Goal: Task Accomplishment & Management: Manage account settings

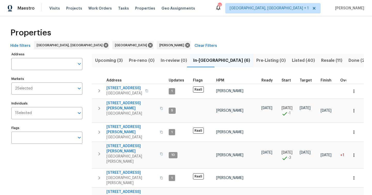
scroll to position [8, 0]
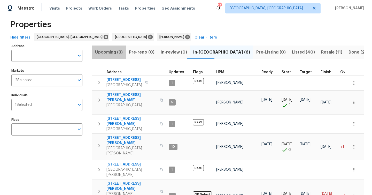
click at [113, 51] on span "Upcoming (3)" at bounding box center [109, 52] width 28 height 7
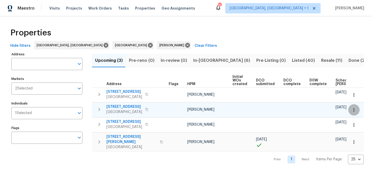
click at [357, 110] on button "button" at bounding box center [353, 109] width 11 height 11
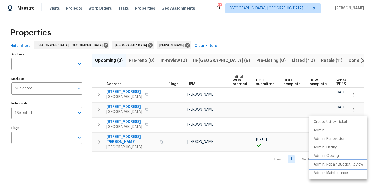
click at [332, 166] on p "Admin: Repair Budget Review" at bounding box center [338, 164] width 50 height 5
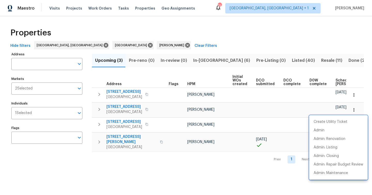
click at [201, 171] on div at bounding box center [186, 97] width 372 height 195
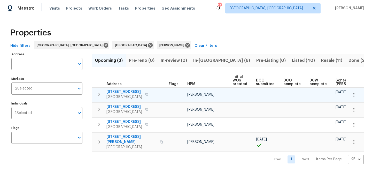
click at [353, 95] on icon "button" at bounding box center [353, 94] width 5 height 5
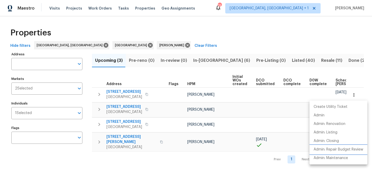
click at [340, 148] on p "Admin: Repair Budget Review" at bounding box center [338, 149] width 50 height 5
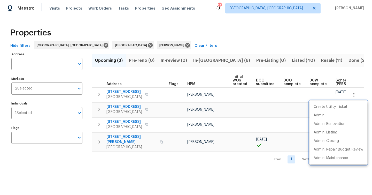
click at [197, 190] on div at bounding box center [186, 97] width 372 height 195
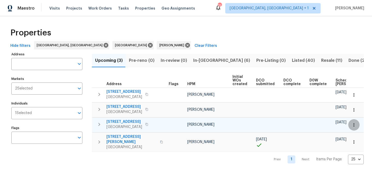
click at [354, 124] on icon "button" at bounding box center [353, 124] width 5 height 5
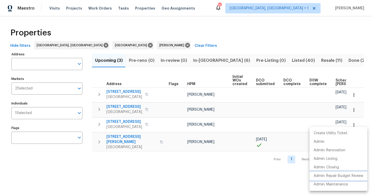
click at [332, 176] on p "Admin: Repair Budget Review" at bounding box center [338, 175] width 50 height 5
click at [132, 139] on div at bounding box center [186, 97] width 372 height 195
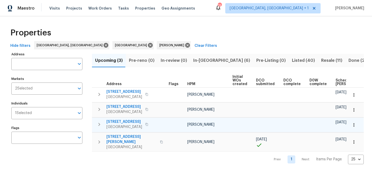
click at [130, 126] on span "Saint Petersburg, FL 33705" at bounding box center [124, 126] width 36 height 5
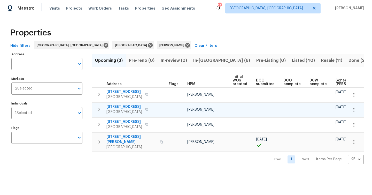
click at [135, 109] on span "Spring Hill, FL 34610" at bounding box center [124, 111] width 36 height 5
click at [354, 110] on icon "button" at bounding box center [353, 109] width 5 height 5
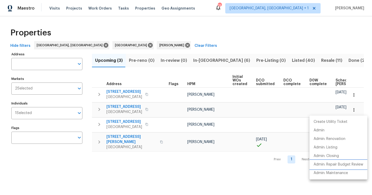
click at [335, 164] on p "Admin: Repair Budget Review" at bounding box center [338, 164] width 50 height 5
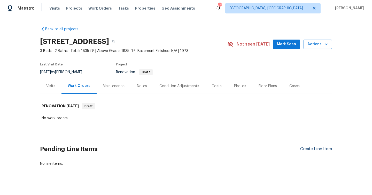
click at [316, 149] on div "Create Line Item" at bounding box center [316, 148] width 32 height 5
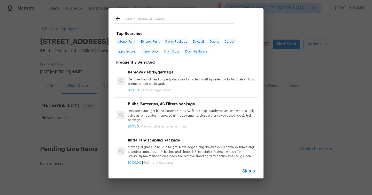
click at [166, 144] on div "Initial landscaping package Mowing of grass up to 6" in height. Mow, edge along…" at bounding box center [192, 147] width 128 height 21
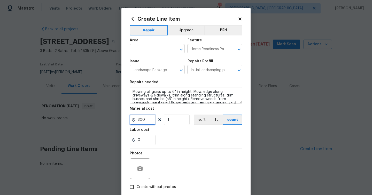
click at [147, 121] on input "300" at bounding box center [143, 119] width 26 height 10
type input "150"
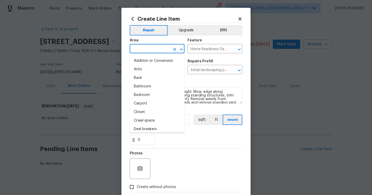
click at [153, 51] on input "text" at bounding box center [150, 49] width 40 height 8
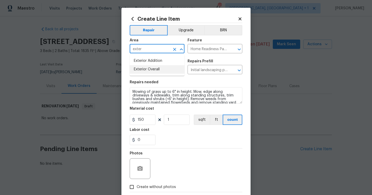
click at [150, 69] on li "Exterior Overall" at bounding box center [157, 69] width 55 height 9
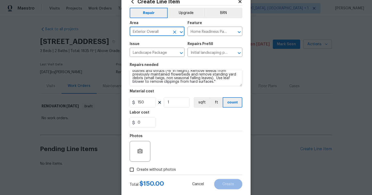
scroll to position [28, 0]
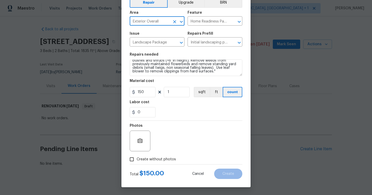
type input "Exterior Overall"
click at [168, 158] on span "Create without photos" at bounding box center [156, 158] width 39 height 5
click at [137, 158] on input "Create without photos" at bounding box center [132, 159] width 10 height 10
checkbox input "true"
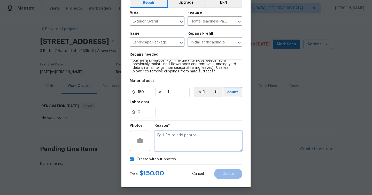
click at [185, 137] on textarea at bounding box center [198, 140] width 88 height 21
type textarea "Will upload at D0W"
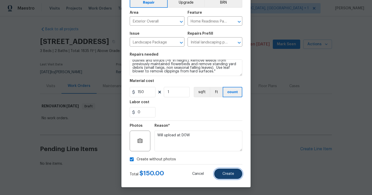
click at [228, 173] on span "Create" at bounding box center [228, 174] width 12 height 4
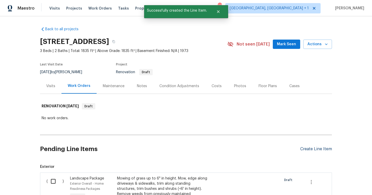
click at [306, 149] on div "Create Line Item" at bounding box center [316, 148] width 32 height 5
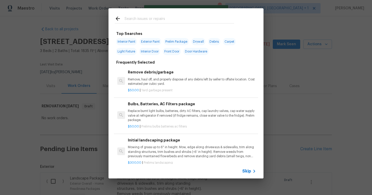
click at [139, 21] on input "text" at bounding box center [178, 19] width 109 height 8
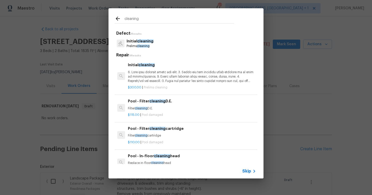
type input "cleaning"
click at [146, 73] on p at bounding box center [192, 76] width 128 height 13
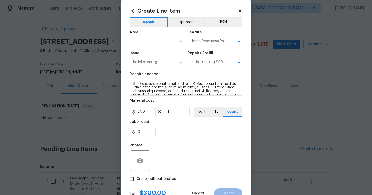
scroll to position [9, 0]
click at [149, 40] on input "text" at bounding box center [150, 41] width 40 height 8
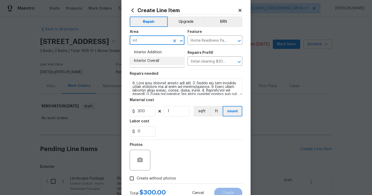
click at [148, 61] on li "Interior Overall" at bounding box center [157, 61] width 55 height 9
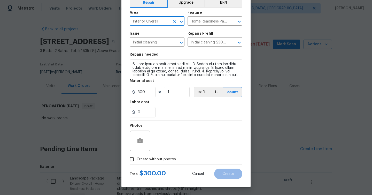
type input "Interior Overall"
click at [145, 162] on label "Create without photos" at bounding box center [151, 159] width 49 height 10
click at [137, 162] on input "Create without photos" at bounding box center [132, 159] width 10 height 10
checkbox input "true"
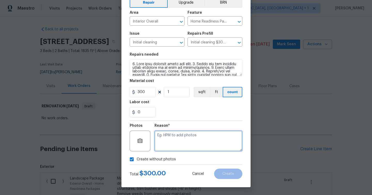
click at [176, 136] on textarea at bounding box center [198, 140] width 88 height 21
type textarea "Will upload at D0W"
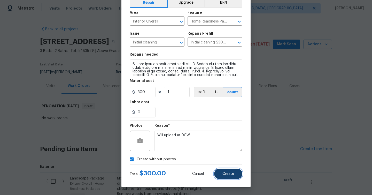
click at [223, 173] on span "Create" at bounding box center [228, 174] width 12 height 4
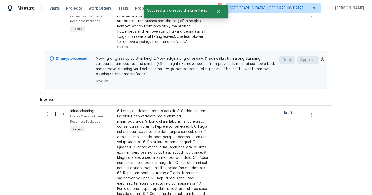
scroll to position [97, 0]
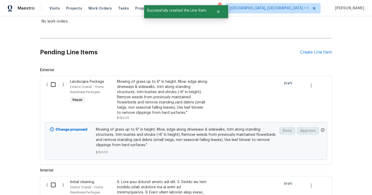
click at [53, 84] on input "checkbox" at bounding box center [55, 84] width 15 height 11
checkbox input "true"
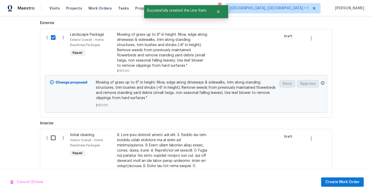
scroll to position [164, 0]
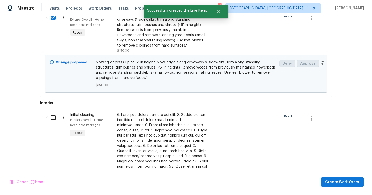
click at [54, 114] on input "checkbox" at bounding box center [55, 117] width 15 height 11
checkbox input "true"
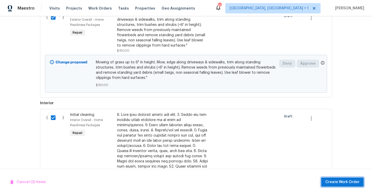
click at [341, 182] on span "Create Work Order" at bounding box center [342, 182] width 34 height 6
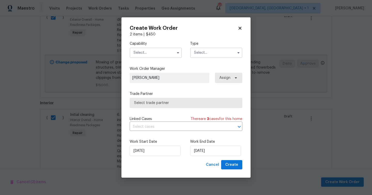
click at [150, 54] on input "text" at bounding box center [156, 52] width 52 height 10
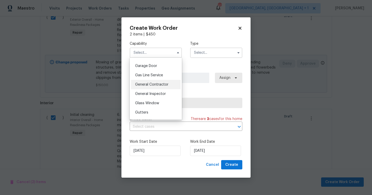
scroll to position [226, 0]
click at [158, 84] on span "General Contractor" at bounding box center [151, 84] width 33 height 4
type input "General Contractor"
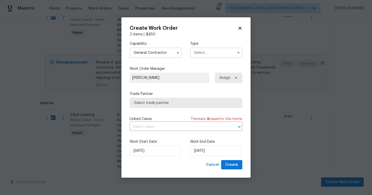
click at [223, 50] on input "text" at bounding box center [216, 52] width 52 height 10
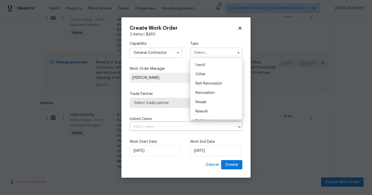
scroll to position [61, 0]
click at [212, 86] on span "Renovation" at bounding box center [204, 86] width 19 height 4
type input "Renovation"
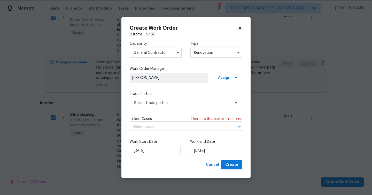
scroll to position [0, 0]
click at [190, 102] on span "Select trade partner" at bounding box center [182, 102] width 96 height 5
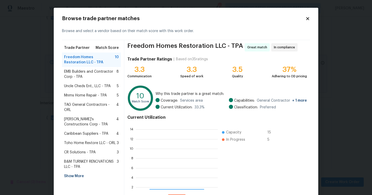
scroll to position [72, 82]
click at [75, 171] on div "Show More" at bounding box center [91, 175] width 59 height 9
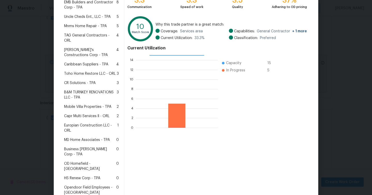
scroll to position [87, 0]
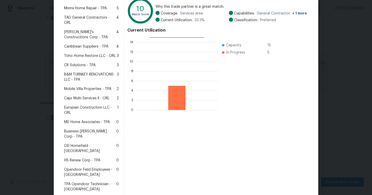
click at [85, 157] on span "HS Renew Corp - TPA" at bounding box center [82, 159] width 36 height 5
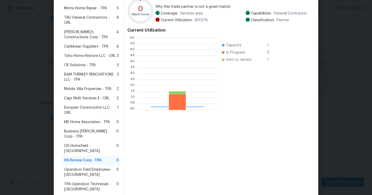
scroll to position [72, 80]
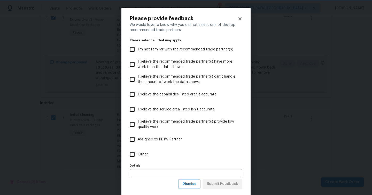
scroll to position [0, 0]
click at [140, 157] on span "Other" at bounding box center [143, 154] width 10 height 5
click at [138, 157] on input "Other" at bounding box center [132, 154] width 11 height 11
checkbox input "true"
click at [230, 186] on span "Submit Feedback" at bounding box center [222, 183] width 31 height 6
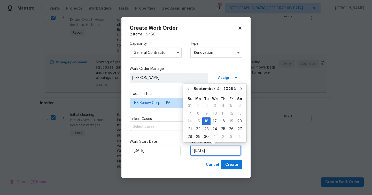
click at [210, 153] on input "9/16/2025" at bounding box center [215, 150] width 51 height 10
click at [222, 123] on div "18" at bounding box center [223, 120] width 8 height 7
type input "[DATE]"
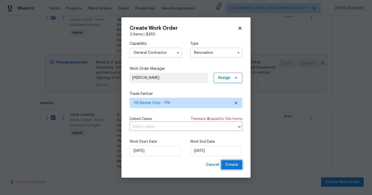
click at [231, 165] on span "Create" at bounding box center [231, 164] width 13 height 6
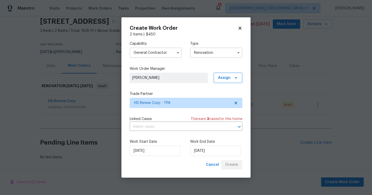
scroll to position [20, 0]
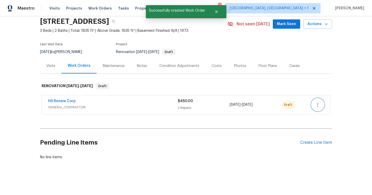
click at [319, 103] on icon "button" at bounding box center [317, 104] width 6 height 6
click at [325, 104] on li "Send to Vendor" at bounding box center [339, 104] width 56 height 9
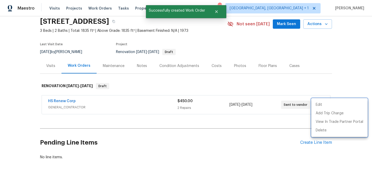
click at [58, 102] on div at bounding box center [186, 97] width 372 height 195
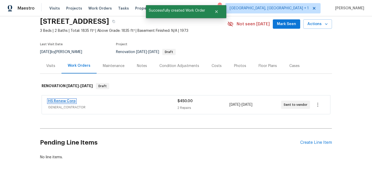
click at [62, 101] on link "HS Renew Corp" at bounding box center [62, 101] width 28 height 4
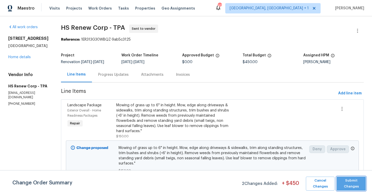
click at [350, 178] on span "Submit Changes" at bounding box center [351, 183] width 24 height 12
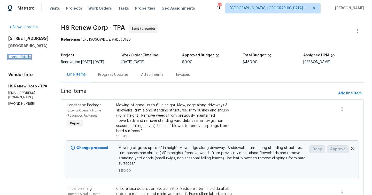
click at [13, 59] on link "Home details" at bounding box center [19, 57] width 22 height 4
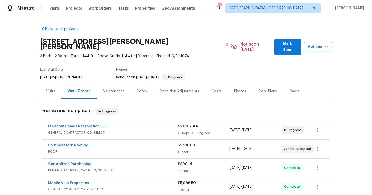
scroll to position [10, 0]
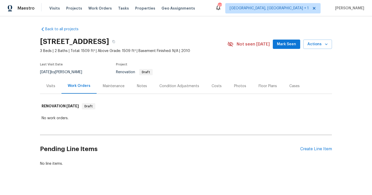
click at [312, 146] on div "Pending Line Items Create Line Item" at bounding box center [186, 149] width 292 height 24
click at [311, 150] on div "Create Line Item" at bounding box center [316, 148] width 32 height 5
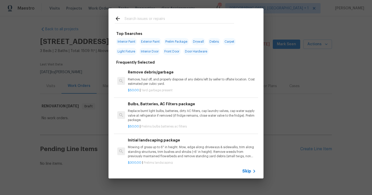
click at [147, 40] on span "Exterior Paint" at bounding box center [150, 41] width 22 height 7
type input "Exterior Paint"
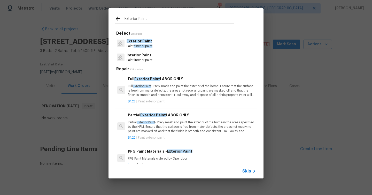
click at [147, 94] on p "Full Exterior Paint - Prep, mask and paint the exterior of the home. Ensure tha…" at bounding box center [192, 90] width 128 height 13
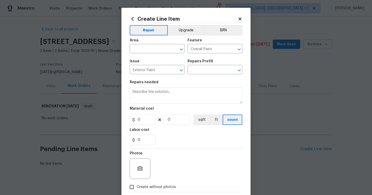
type input "Full Exterior Paint LABOR ONLY $1.22"
type textarea "Full Exterior Paint - Prep, mask and paint the exterior of the home. Ensure tha…"
type input "1.22"
type input "1"
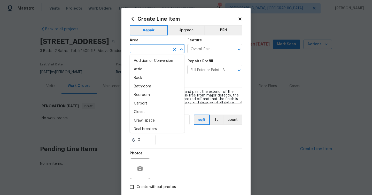
click at [153, 46] on input "text" at bounding box center [150, 49] width 40 height 8
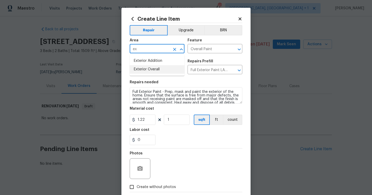
click at [146, 68] on li "Exterior Overall" at bounding box center [157, 69] width 55 height 9
type input "Exterior Overall"
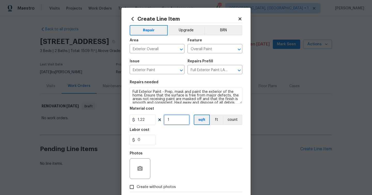
click at [170, 119] on input "1" at bounding box center [177, 119] width 26 height 10
click at [140, 174] on button "button" at bounding box center [140, 168] width 12 height 12
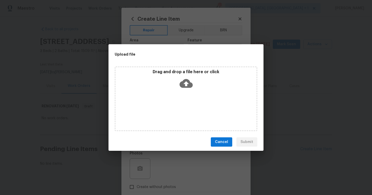
click at [192, 78] on icon at bounding box center [185, 83] width 13 height 13
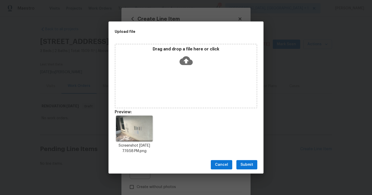
click at [243, 165] on span "Submit" at bounding box center [246, 164] width 13 height 6
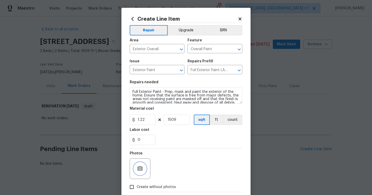
scroll to position [28, 0]
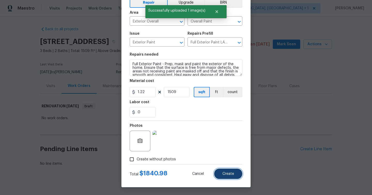
click at [224, 172] on span "Create" at bounding box center [228, 174] width 12 height 4
type input "0"
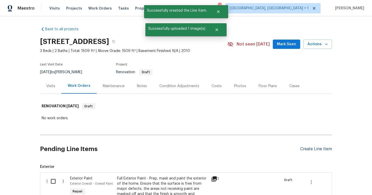
click at [317, 148] on div "Create Line Item" at bounding box center [316, 148] width 32 height 5
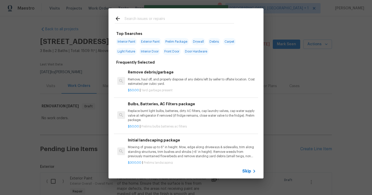
click at [161, 144] on div "Initial landscaping package Mowing of grass up to 6" in height. Mow, edge along…" at bounding box center [192, 147] width 128 height 21
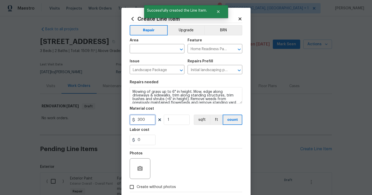
click at [150, 116] on input "300" at bounding box center [143, 119] width 26 height 10
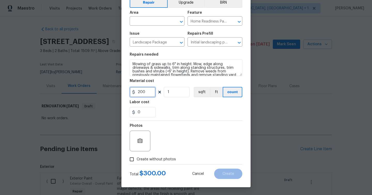
type input "200"
click at [163, 158] on span "Create without photos" at bounding box center [156, 158] width 39 height 5
click at [137, 158] on input "Create without photos" at bounding box center [132, 159] width 10 height 10
checkbox input "true"
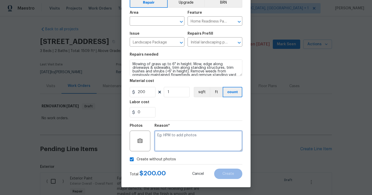
click at [174, 147] on textarea at bounding box center [198, 140] width 88 height 21
type textarea "Will upload at D1W"
click at [198, 158] on div "Create without photos" at bounding box center [186, 159] width 113 height 10
click at [158, 20] on input "text" at bounding box center [150, 22] width 40 height 8
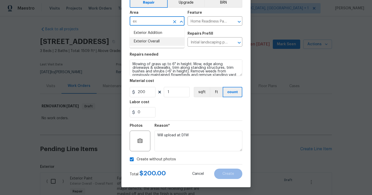
click at [155, 39] on li "Exterior Overall" at bounding box center [157, 41] width 55 height 9
type input "Exterior Overall"
click at [227, 170] on button "Create" at bounding box center [228, 173] width 28 height 10
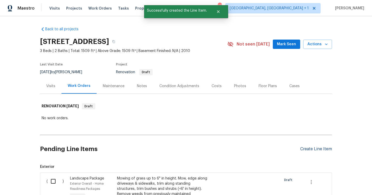
click at [311, 149] on div "Create Line Item" at bounding box center [316, 148] width 32 height 5
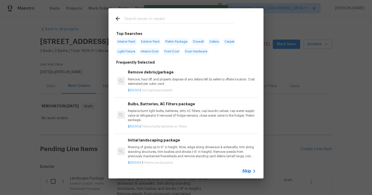
click at [153, 18] on input "text" at bounding box center [178, 19] width 109 height 8
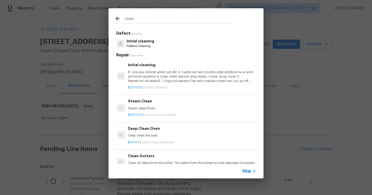
type input "cleain"
click at [142, 78] on p at bounding box center [192, 76] width 128 height 13
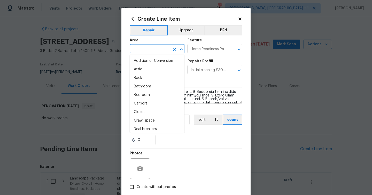
click at [155, 47] on input "text" at bounding box center [150, 49] width 40 height 8
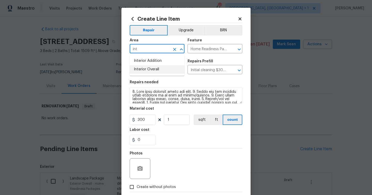
click at [152, 68] on li "Interior Overall" at bounding box center [157, 69] width 55 height 9
type input "Interior Overall"
click at [146, 184] on span "Create without photos" at bounding box center [156, 186] width 39 height 5
click at [137, 184] on input "Create without photos" at bounding box center [132, 187] width 10 height 10
checkbox input "true"
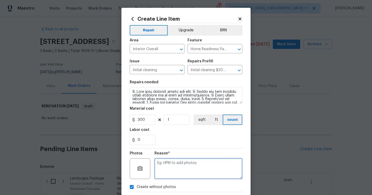
click at [163, 172] on textarea at bounding box center [198, 168] width 88 height 21
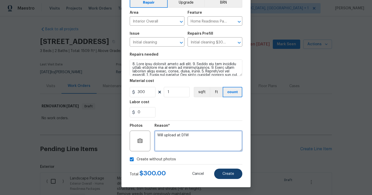
type textarea "Will upload at D1W"
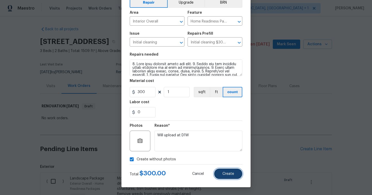
click at [237, 177] on button "Create" at bounding box center [228, 173] width 28 height 10
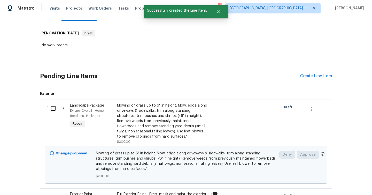
scroll to position [86, 0]
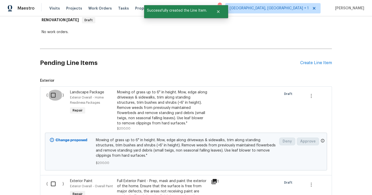
click at [50, 96] on input "checkbox" at bounding box center [55, 95] width 15 height 11
checkbox input "true"
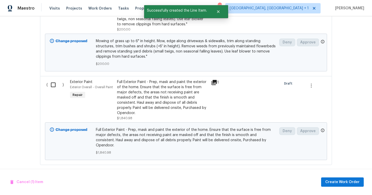
scroll to position [199, 0]
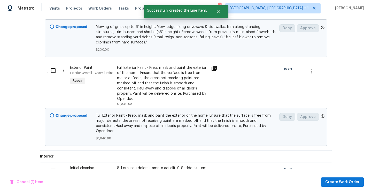
click at [57, 69] on input "checkbox" at bounding box center [55, 70] width 15 height 11
checkbox input "true"
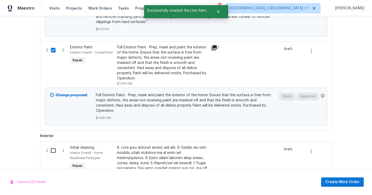
scroll to position [260, 0]
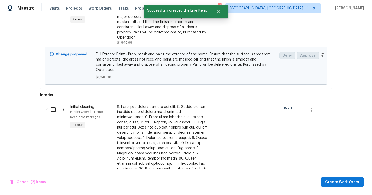
click at [55, 107] on input "checkbox" at bounding box center [55, 109] width 15 height 11
checkbox input "true"
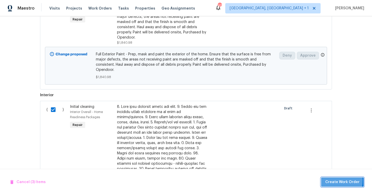
click at [332, 180] on span "Create Work Order" at bounding box center [342, 182] width 34 height 6
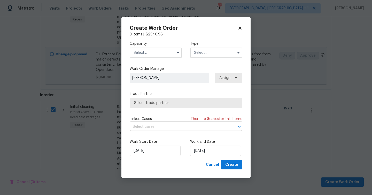
click at [152, 50] on input "text" at bounding box center [156, 52] width 52 height 10
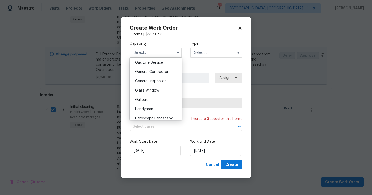
scroll to position [224, 0]
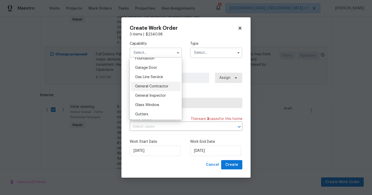
click at [157, 86] on span "General Contractor" at bounding box center [151, 86] width 33 height 4
type input "General Contractor"
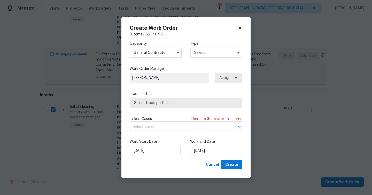
click at [211, 56] on input "text" at bounding box center [216, 52] width 52 height 10
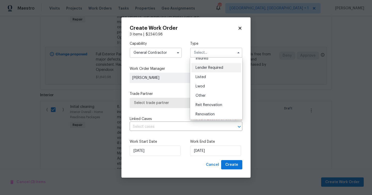
scroll to position [61, 0]
click at [209, 88] on div "Renovation" at bounding box center [216, 85] width 50 height 9
type input "Renovation"
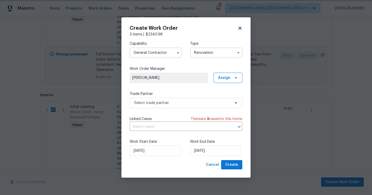
scroll to position [0, 0]
click at [203, 102] on span "Select trade partner" at bounding box center [182, 102] width 96 height 5
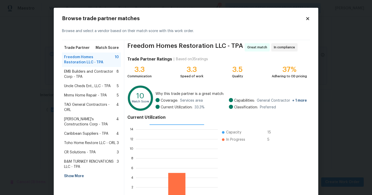
scroll to position [33, 0]
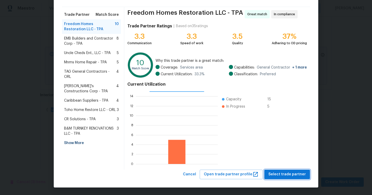
click at [293, 174] on span "Select trade partner" at bounding box center [286, 174] width 37 height 6
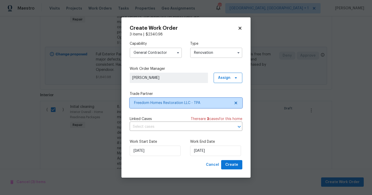
scroll to position [0, 0]
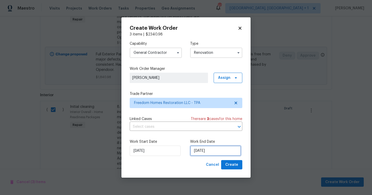
click at [217, 155] on input "9/19/2025" at bounding box center [215, 150] width 51 height 10
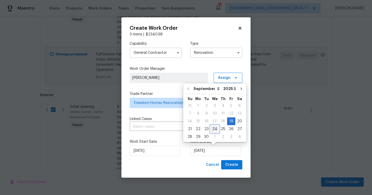
click at [213, 130] on div "24" at bounding box center [214, 128] width 9 height 7
type input "[DATE]"
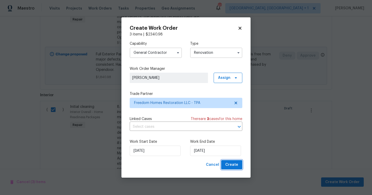
click at [233, 166] on span "Create" at bounding box center [231, 164] width 13 height 6
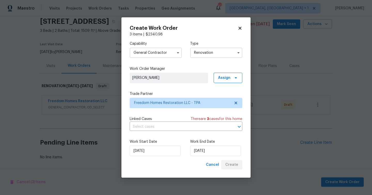
scroll to position [20, 0]
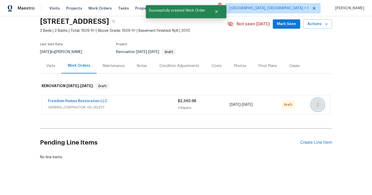
click at [320, 102] on icon "button" at bounding box center [317, 104] width 6 height 6
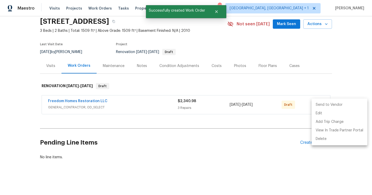
click at [330, 107] on li "Send to Vendor" at bounding box center [339, 104] width 56 height 9
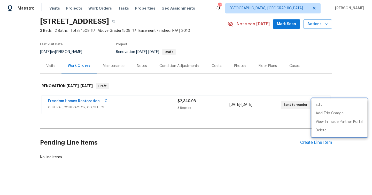
click at [252, 155] on div at bounding box center [186, 97] width 372 height 195
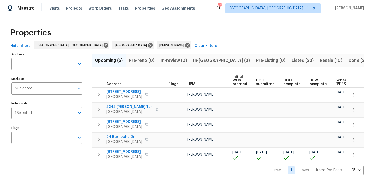
click at [199, 60] on span "In-[GEOGRAPHIC_DATA] (3)" at bounding box center [221, 60] width 57 height 7
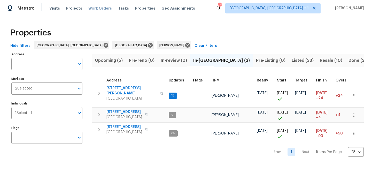
click at [101, 6] on span "Work Orders" at bounding box center [99, 8] width 23 height 5
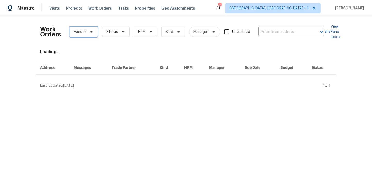
click at [85, 33] on span "Vendor" at bounding box center [80, 31] width 12 height 5
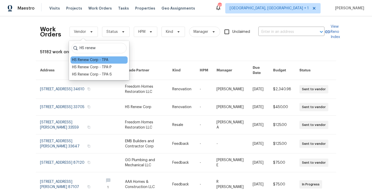
type input "HS renew"
click at [94, 59] on div "HS Renew Corp - TPA" at bounding box center [90, 59] width 36 height 5
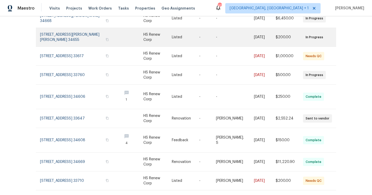
scroll to position [97, 0]
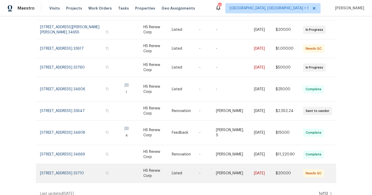
click at [131, 167] on link at bounding box center [131, 173] width 26 height 19
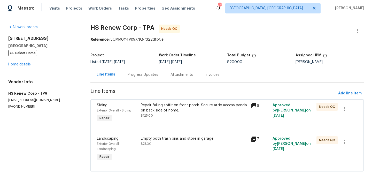
click at [159, 109] on div "Repair falling soffit on front porch. Secure attic access panels on back side o…" at bounding box center [194, 107] width 107 height 10
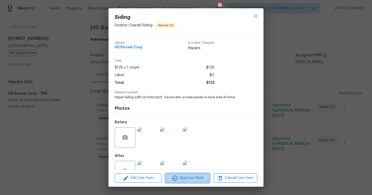
click at [192, 177] on span "Approve Work" at bounding box center [187, 177] width 41 height 6
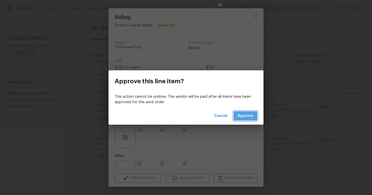
click at [248, 112] on button "Approve" at bounding box center [245, 116] width 24 height 10
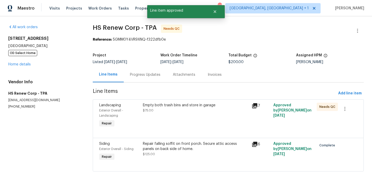
click at [193, 115] on div "Empty both trash bins and store in garage $75.00" at bounding box center [195, 115] width 109 height 29
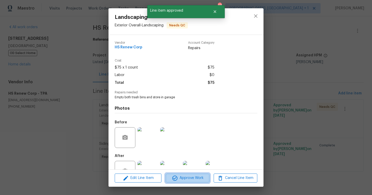
click at [197, 178] on span "Approve Work" at bounding box center [187, 177] width 41 height 6
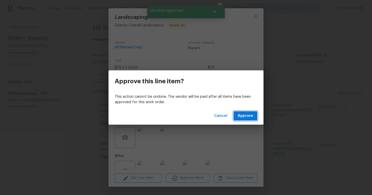
click at [241, 118] on span "Approve" at bounding box center [244, 116] width 15 height 6
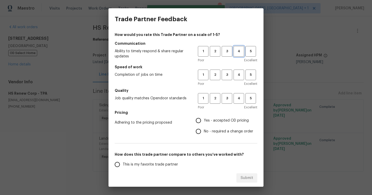
click at [237, 49] on span "4" at bounding box center [239, 51] width 10 height 6
click at [227, 75] on span "3" at bounding box center [227, 75] width 10 height 6
click at [234, 101] on button "4" at bounding box center [238, 98] width 11 height 11
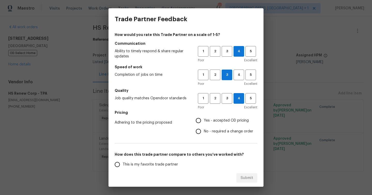
click at [210, 121] on span "Yes - accepted OD pricing" at bounding box center [226, 120] width 45 height 5
click at [204, 121] on input "Yes - accepted OD pricing" at bounding box center [198, 120] width 11 height 11
radio input "true"
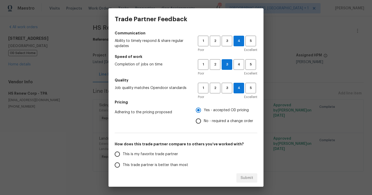
scroll to position [23, 0]
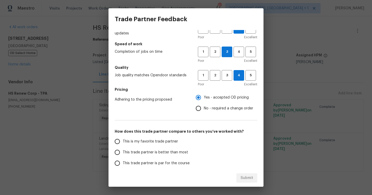
click at [175, 149] on span "This trade partner is better than most" at bounding box center [155, 151] width 65 height 5
click at [123, 149] on input "This trade partner is better than most" at bounding box center [117, 152] width 11 height 11
click at [247, 177] on span "Submit" at bounding box center [246, 177] width 13 height 6
radio input "true"
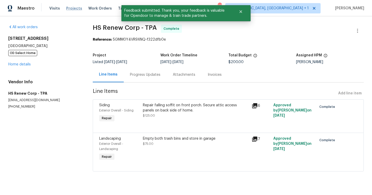
click at [75, 8] on span "Projects" at bounding box center [74, 8] width 16 height 5
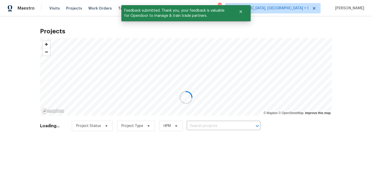
click at [101, 10] on div at bounding box center [186, 97] width 372 height 195
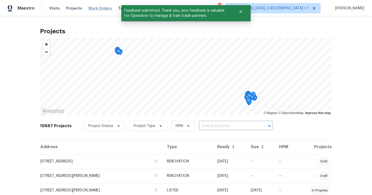
click at [101, 8] on span "Work Orders" at bounding box center [99, 8] width 23 height 5
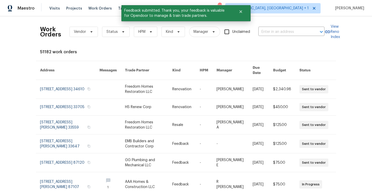
click at [87, 37] on div "Work Orders Vendor Status HPM Kind Manager Unclaimed ​" at bounding box center [182, 31] width 284 height 23
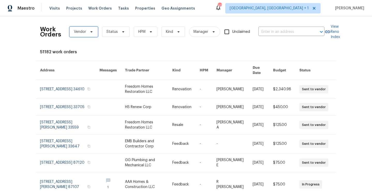
click at [84, 28] on span "Vendor" at bounding box center [83, 32] width 28 height 10
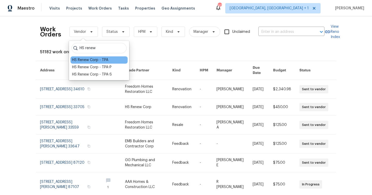
type input "HS renew"
click at [96, 60] on div "HS Renew Corp - TPA" at bounding box center [90, 59] width 36 height 5
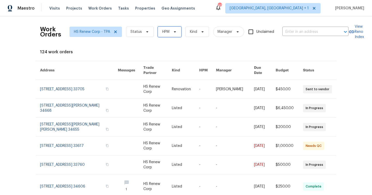
click at [164, 34] on span "HPM" at bounding box center [165, 31] width 7 height 5
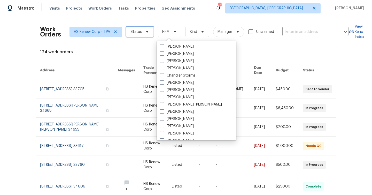
click at [144, 35] on span "Status" at bounding box center [140, 32] width 28 height 10
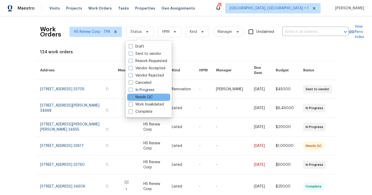
click at [150, 97] on label "Needs QC" at bounding box center [141, 96] width 24 height 5
click at [132, 97] on input "Needs QC" at bounding box center [130, 95] width 3 height 3
checkbox input "true"
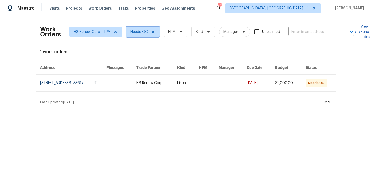
click at [145, 34] on span "Needs QC" at bounding box center [138, 31] width 17 height 5
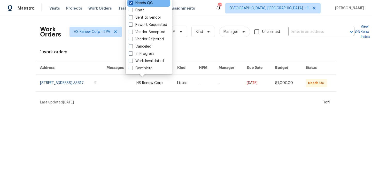
click at [146, 2] on label "Needs QC" at bounding box center [141, 3] width 24 height 5
click at [132, 2] on input "Needs QC" at bounding box center [130, 2] width 3 height 3
checkbox input "false"
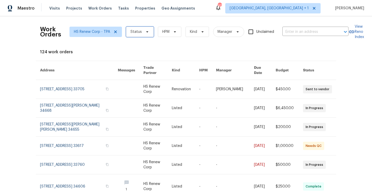
click at [145, 33] on icon at bounding box center [147, 32] width 4 height 4
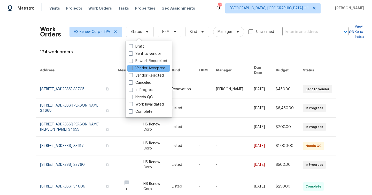
click at [144, 68] on label "Vendor Accepted" at bounding box center [147, 68] width 37 height 5
click at [132, 68] on input "Vendor Accepted" at bounding box center [130, 67] width 3 height 3
checkbox input "true"
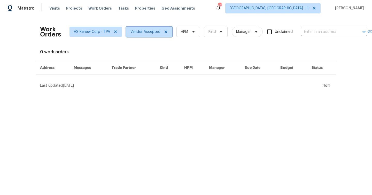
click at [162, 33] on span at bounding box center [165, 32] width 6 height 4
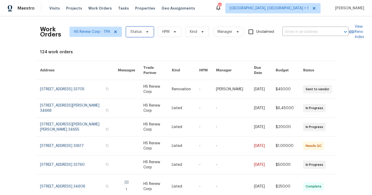
click at [136, 34] on span "Status" at bounding box center [135, 31] width 11 height 5
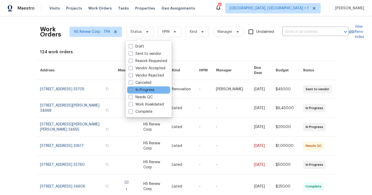
click at [149, 88] on label "In Progress" at bounding box center [142, 89] width 26 height 5
click at [132, 88] on input "In Progress" at bounding box center [130, 88] width 3 height 3
checkbox input "true"
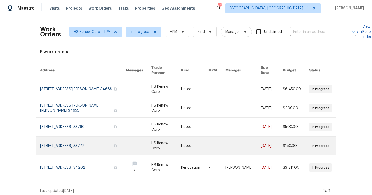
click at [179, 142] on td "Listed" at bounding box center [190, 145] width 27 height 19
click at [147, 140] on td "HS Renew Corp" at bounding box center [162, 145] width 30 height 19
click at [98, 140] on link at bounding box center [83, 145] width 86 height 19
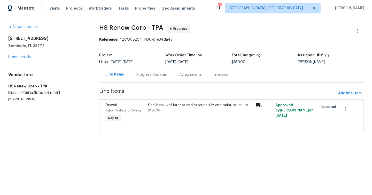
click at [169, 105] on div "Seal back wall interior and exterior. Kilz and paint touch up." at bounding box center [199, 104] width 103 height 5
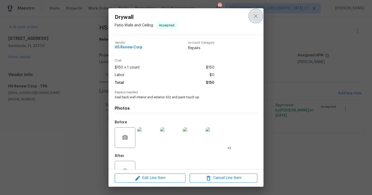
click at [258, 15] on icon "close" at bounding box center [255, 16] width 6 height 6
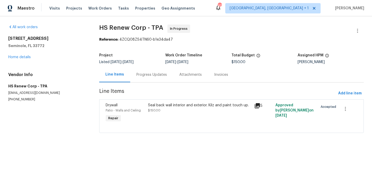
click at [162, 75] on div "Progress Updates" at bounding box center [151, 74] width 30 height 5
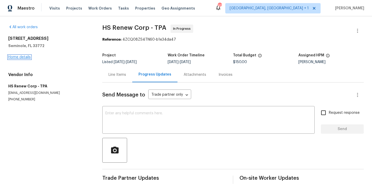
click at [25, 56] on link "Home details" at bounding box center [19, 57] width 22 height 4
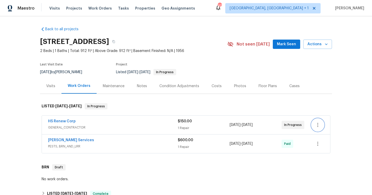
click at [317, 124] on icon "button" at bounding box center [317, 125] width 6 height 6
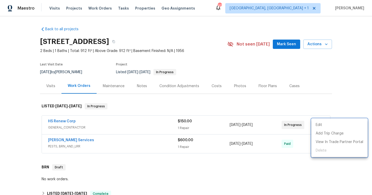
click at [251, 127] on div at bounding box center [186, 97] width 372 height 195
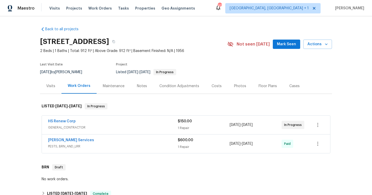
click at [176, 121] on div "HS Renew Corp" at bounding box center [113, 121] width 130 height 6
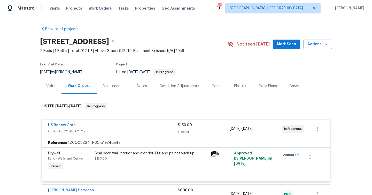
click at [184, 154] on div "Seal back wall interior and exterior. Kilz and paint touch up." at bounding box center [150, 152] width 113 height 5
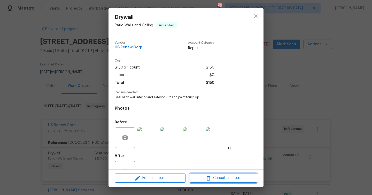
click at [216, 176] on span "Cancel Line Item" at bounding box center [223, 177] width 65 height 6
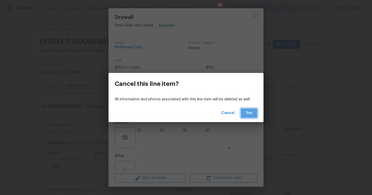
click at [250, 109] on button "Yes" at bounding box center [249, 113] width 17 height 10
